Goal: Task Accomplishment & Management: Manage account settings

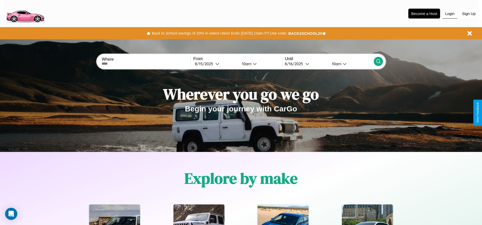
click at [450, 13] on button "Login" at bounding box center [450, 14] width 14 height 10
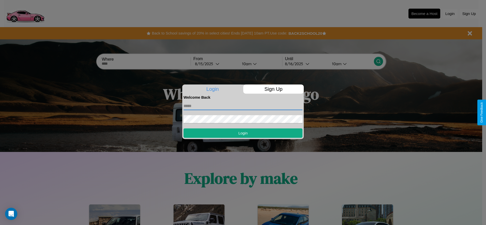
click at [243, 106] on input "text" at bounding box center [242, 106] width 119 height 8
type input "**********"
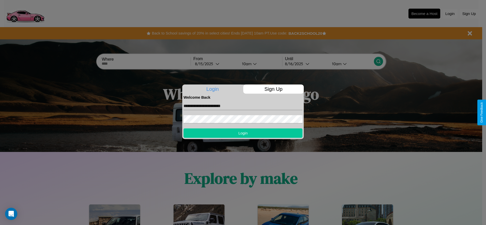
click at [243, 133] on button "Login" at bounding box center [242, 133] width 119 height 9
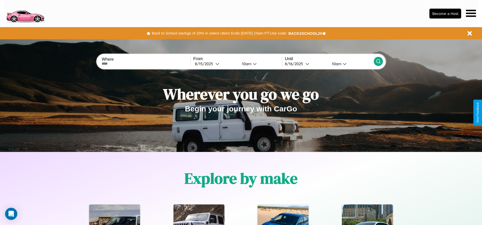
click at [471, 13] on icon at bounding box center [471, 13] width 10 height 7
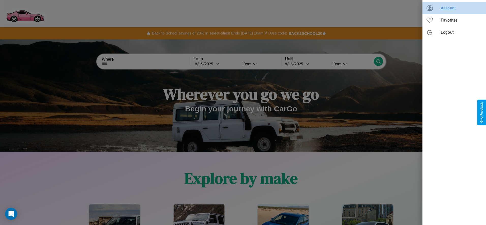
click at [454, 8] on span "Account" at bounding box center [461, 8] width 41 height 6
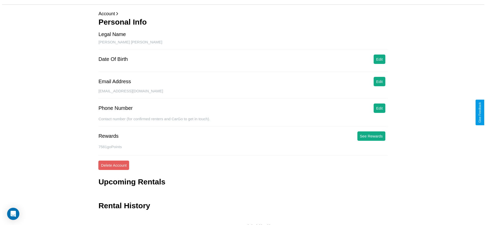
scroll to position [20, 0]
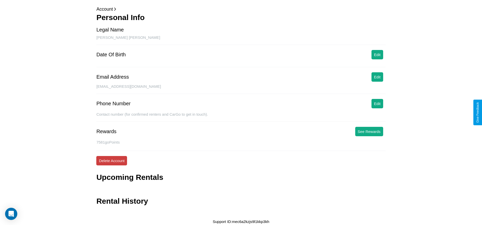
click at [112, 161] on button "Delete Account" at bounding box center [111, 160] width 31 height 9
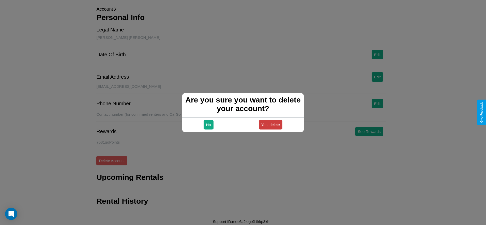
click at [270, 125] on button "Yes, delete" at bounding box center [271, 124] width 24 height 9
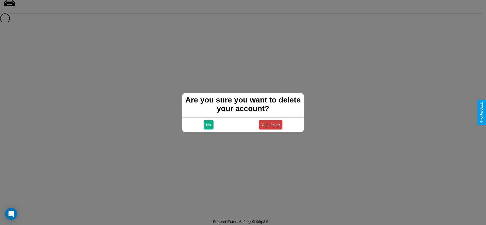
scroll to position [7, 0]
